Goal: Information Seeking & Learning: Understand process/instructions

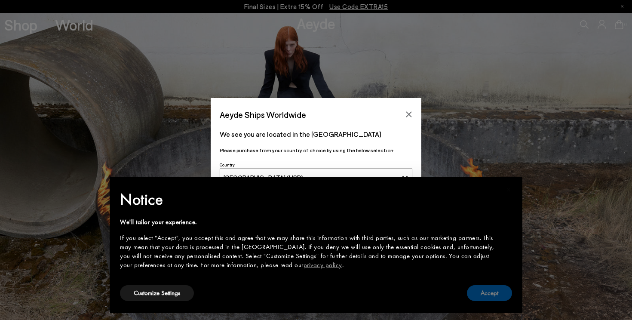
click at [487, 290] on button "Accept" at bounding box center [489, 293] width 45 height 16
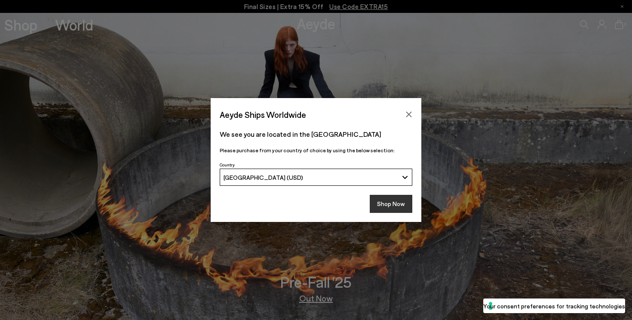
click at [397, 199] on button "Shop Now" at bounding box center [391, 204] width 43 height 18
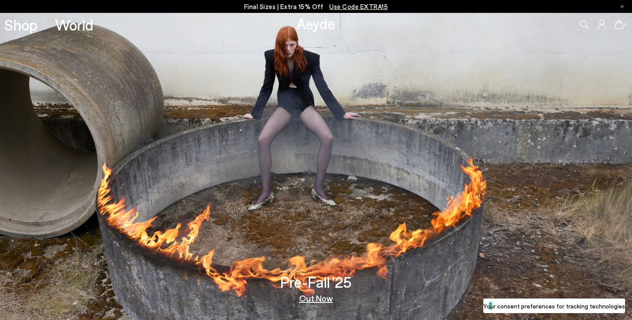
click at [601, 27] on icon at bounding box center [602, 24] width 9 height 9
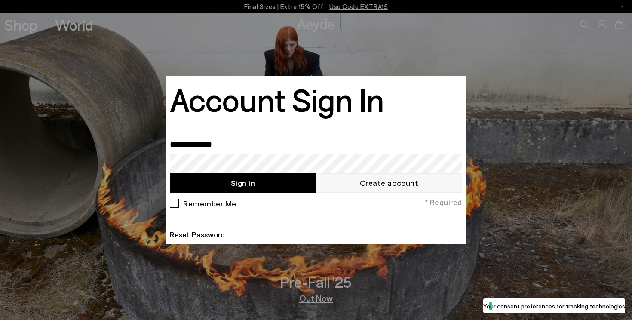
type input "**********"
click at [247, 182] on button "Sign In" at bounding box center [243, 182] width 146 height 19
click at [26, 29] on div at bounding box center [316, 160] width 632 height 320
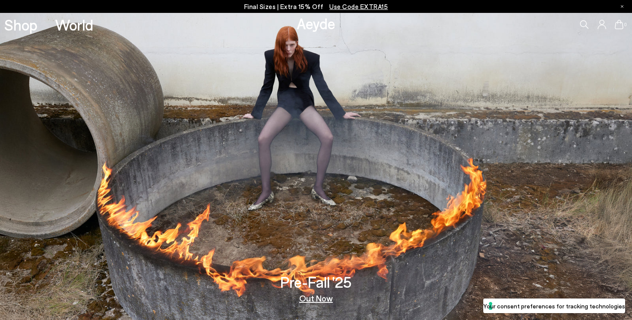
click at [619, 25] on icon at bounding box center [619, 24] width 9 height 9
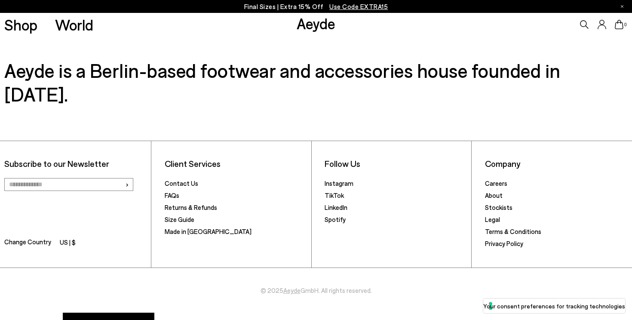
scroll to position [396, 0]
click at [209, 204] on link "Returns & Refunds" at bounding box center [191, 208] width 52 height 8
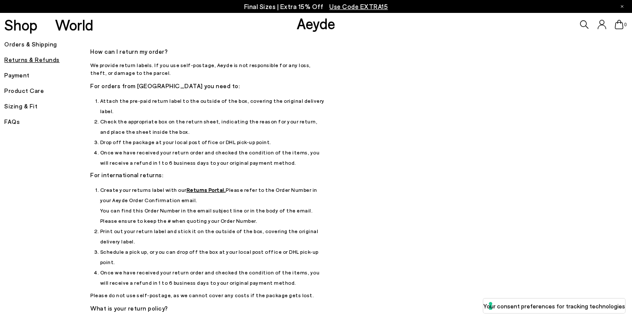
scroll to position [18, 0]
